Goal: Task Accomplishment & Management: Manage account settings

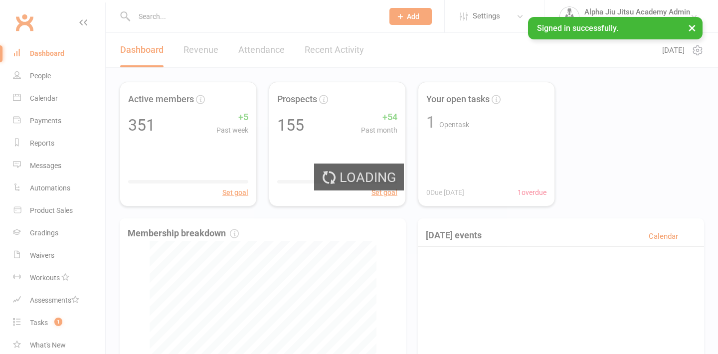
select select "100"
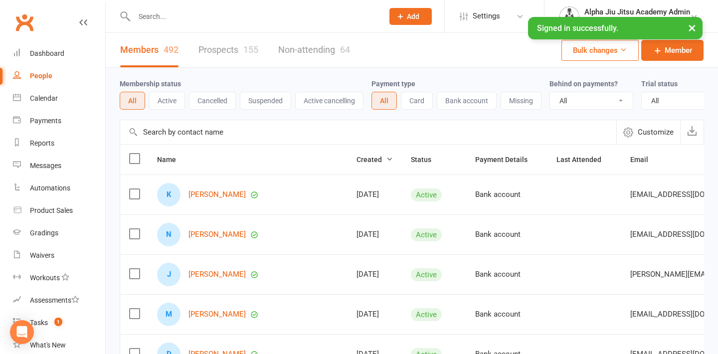
click at [197, 133] on input "text" at bounding box center [368, 132] width 496 height 24
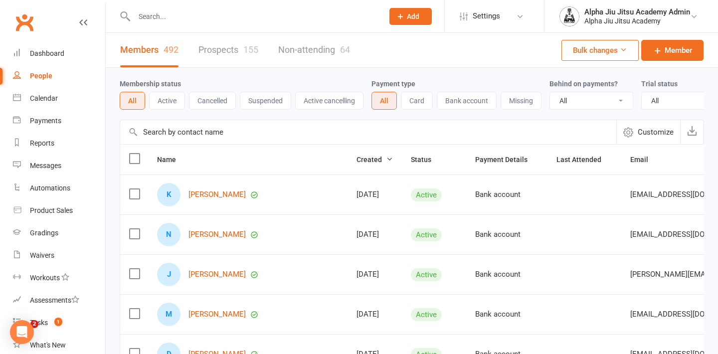
type input "n"
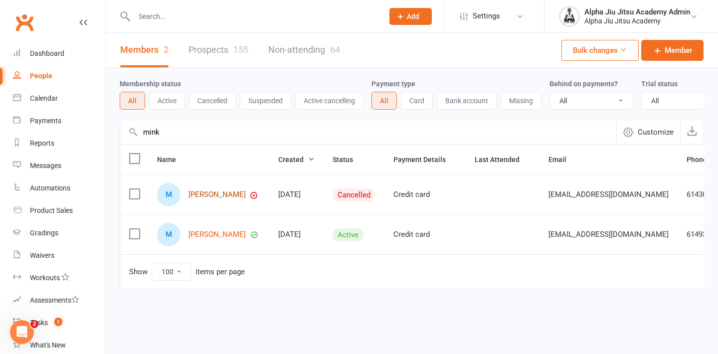
type input "mink"
click at [210, 199] on link "[PERSON_NAME]" at bounding box center [217, 195] width 57 height 8
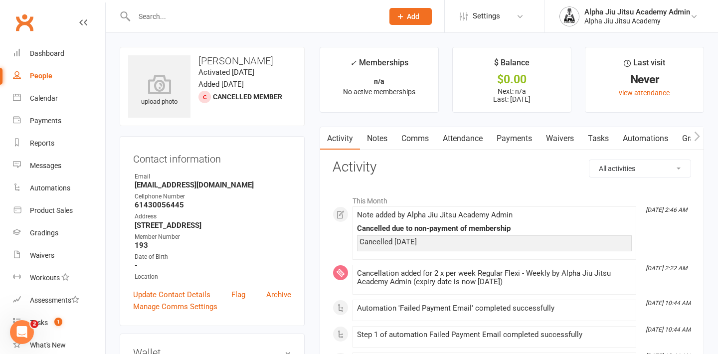
click at [517, 142] on link "Payments" at bounding box center [514, 138] width 49 height 23
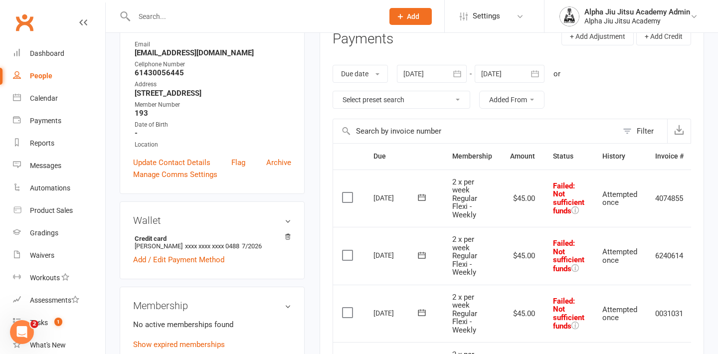
scroll to position [130, 0]
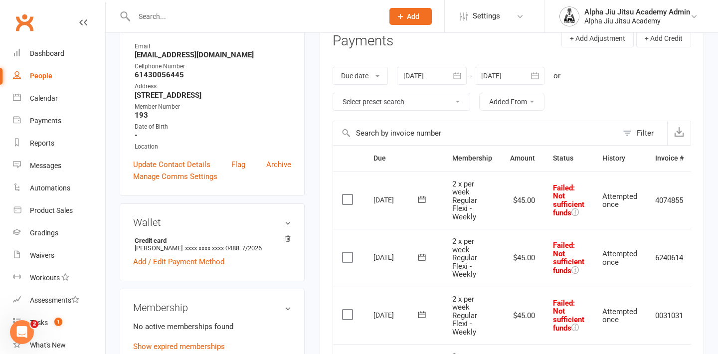
click at [438, 79] on div at bounding box center [432, 76] width 70 height 18
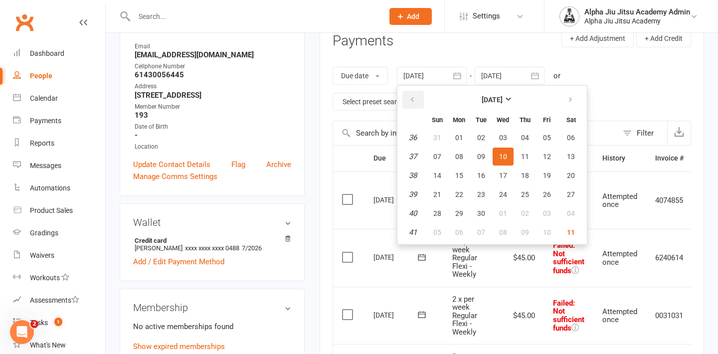
click at [424, 101] on button "button" at bounding box center [413, 100] width 21 height 18
click at [547, 134] on span "04" at bounding box center [547, 138] width 8 height 8
type input "[DATE]"
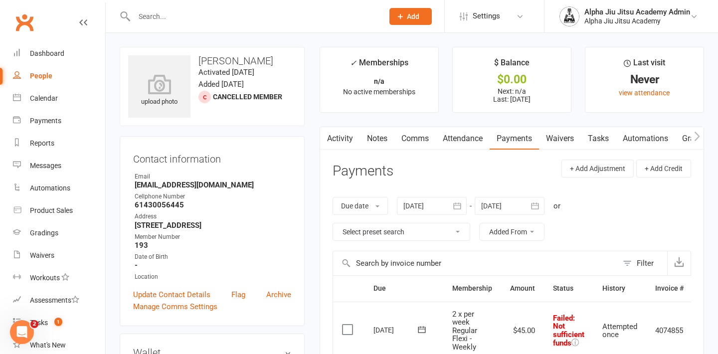
scroll to position [0, 0]
click at [53, 83] on link "People" at bounding box center [59, 76] width 92 height 22
select select "100"
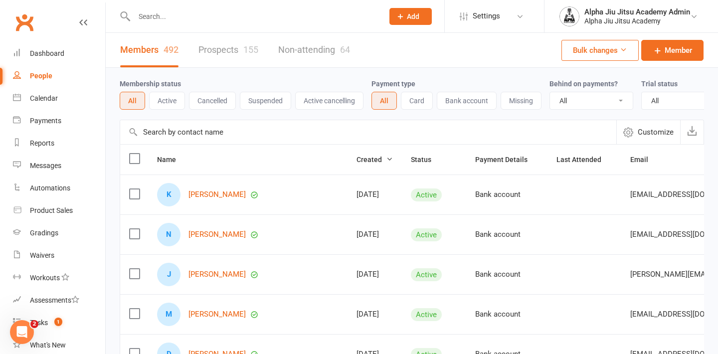
click at [165, 135] on input "text" at bounding box center [368, 132] width 496 height 24
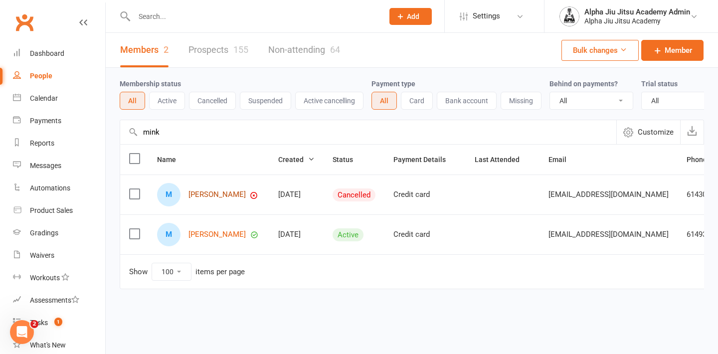
type input "mink"
click at [207, 198] on link "[PERSON_NAME]" at bounding box center [217, 195] width 57 height 8
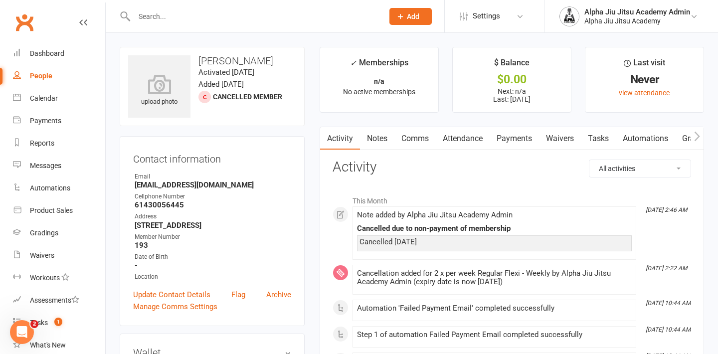
click at [37, 73] on div "People" at bounding box center [41, 76] width 22 height 8
select select "100"
